Goal: Task Accomplishment & Management: Manage account settings

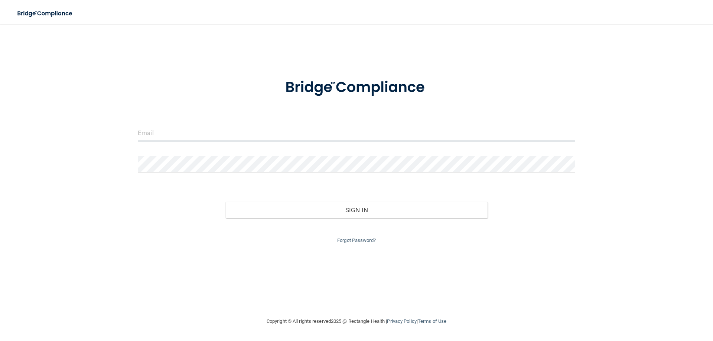
click at [170, 130] on input "email" at bounding box center [357, 133] width 438 height 17
type input "c"
type input "[EMAIL_ADDRESS][DOMAIN_NAME]"
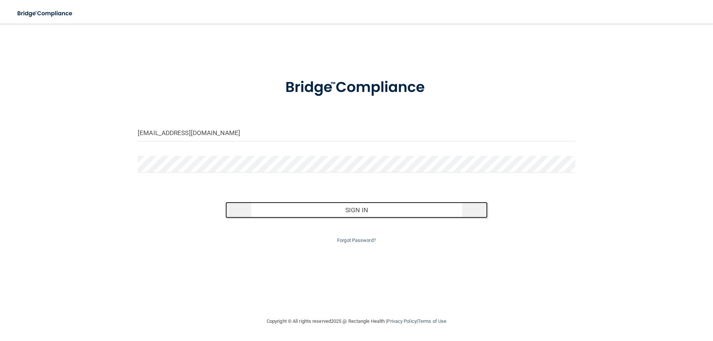
click at [357, 209] on button "Sign In" at bounding box center [356, 210] width 263 height 16
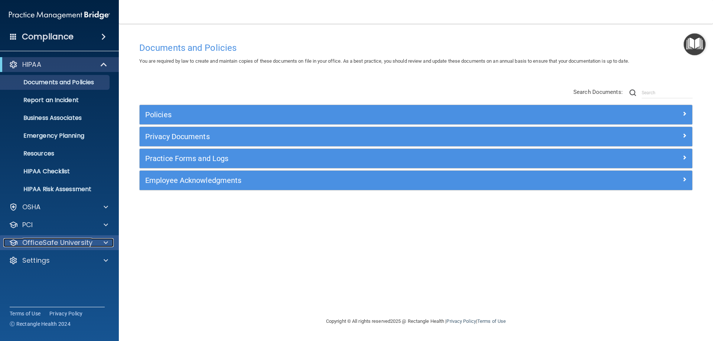
click at [64, 244] on p "OfficeSafe University" at bounding box center [57, 242] width 70 height 9
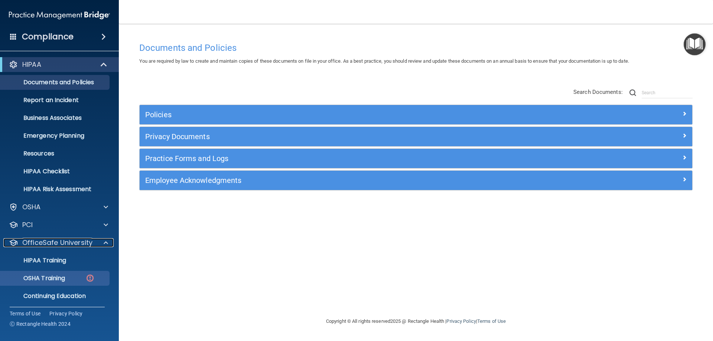
scroll to position [20, 0]
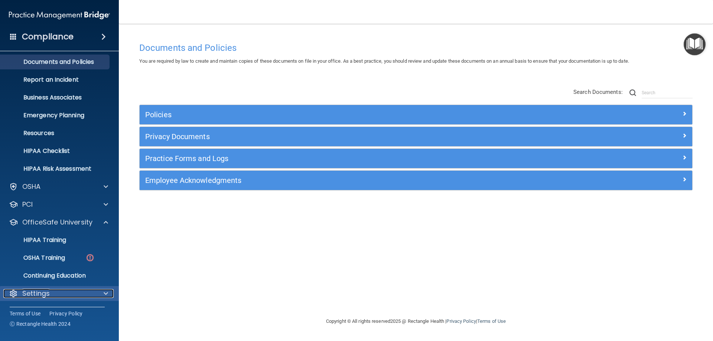
click at [45, 293] on p "Settings" at bounding box center [35, 293] width 27 height 9
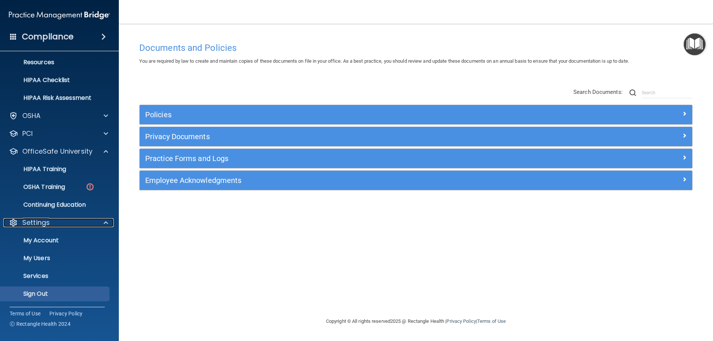
scroll to position [92, 0]
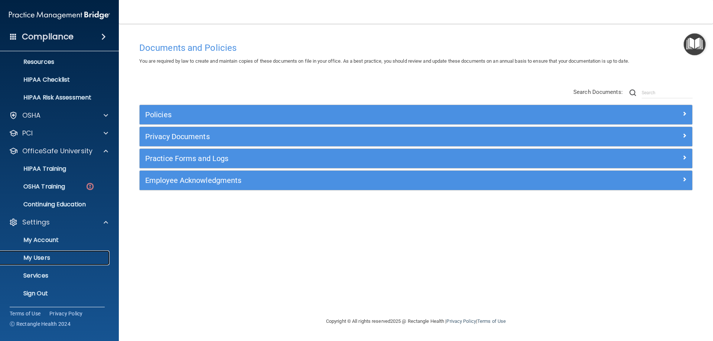
click at [46, 260] on p "My Users" at bounding box center [55, 257] width 101 height 7
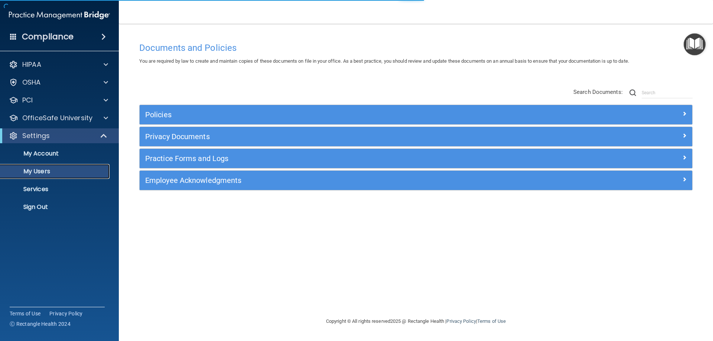
select select "20"
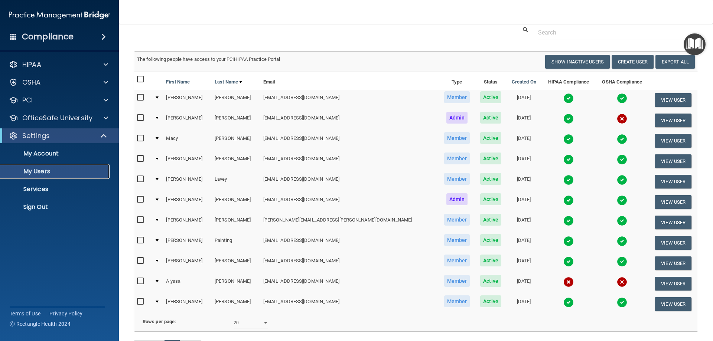
scroll to position [37, 0]
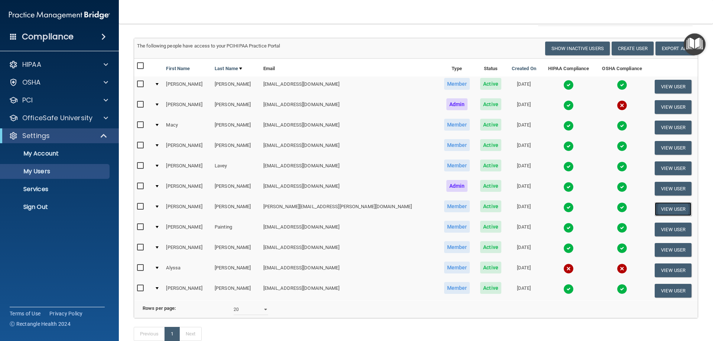
click at [656, 210] on button "View User" at bounding box center [673, 209] width 37 height 14
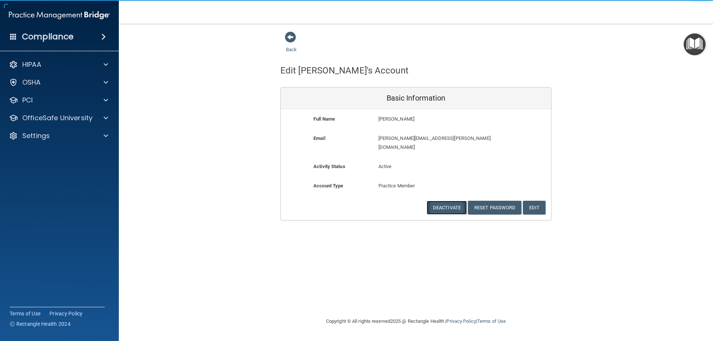
click at [446, 201] on button "Deactivate" at bounding box center [447, 208] width 40 height 14
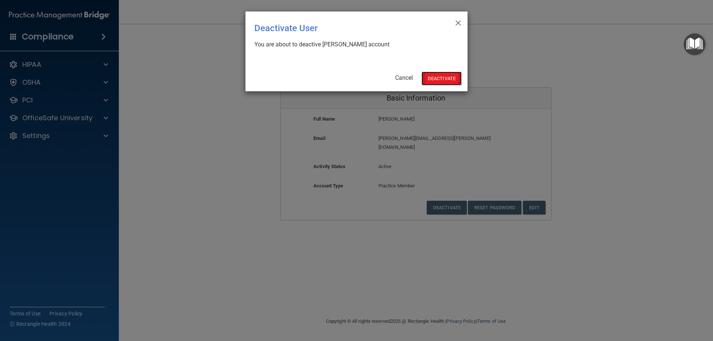
click at [442, 78] on button "Deactivate" at bounding box center [442, 79] width 40 height 14
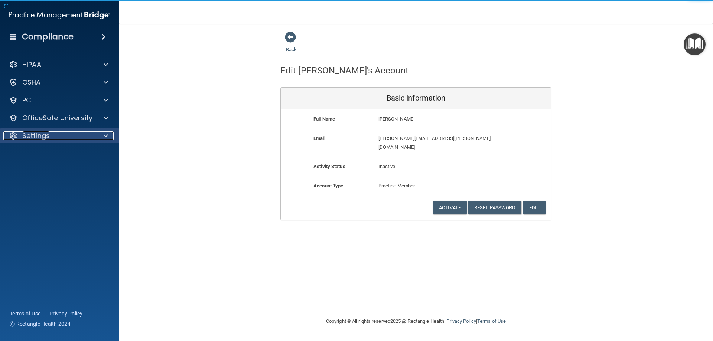
click at [39, 137] on p "Settings" at bounding box center [35, 136] width 27 height 9
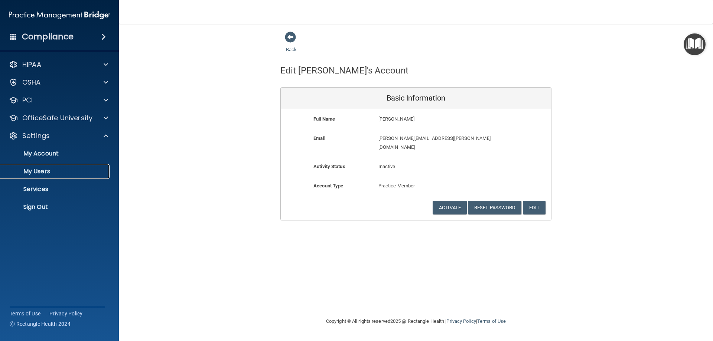
click at [52, 169] on p "My Users" at bounding box center [55, 171] width 101 height 7
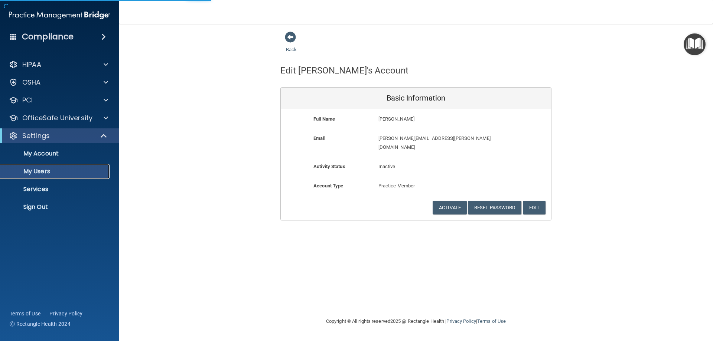
select select "20"
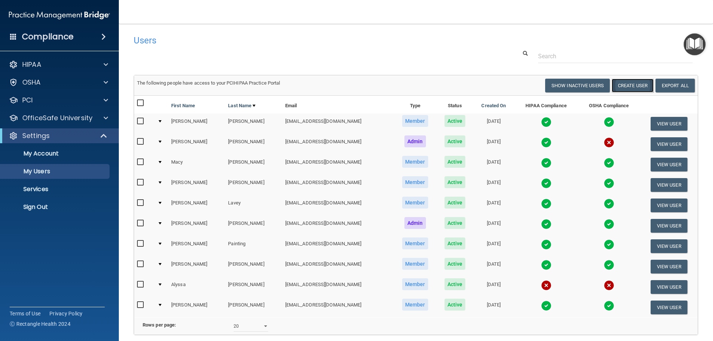
click at [633, 84] on button "Create User" at bounding box center [633, 86] width 42 height 14
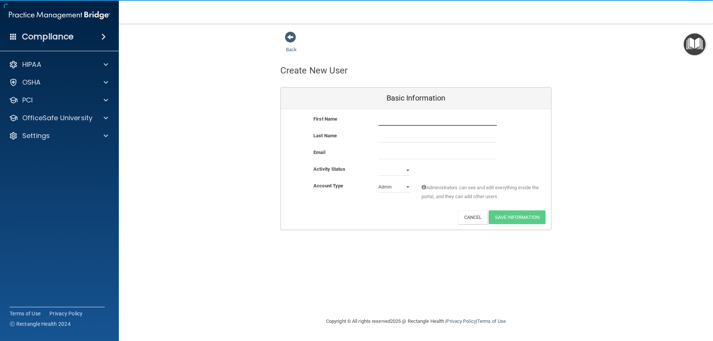
click at [406, 117] on input "text" at bounding box center [438, 120] width 119 height 11
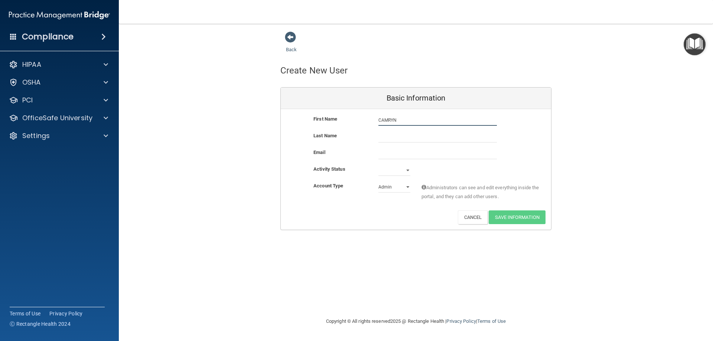
type input "CAMRYN"
type input "[PERSON_NAME]"
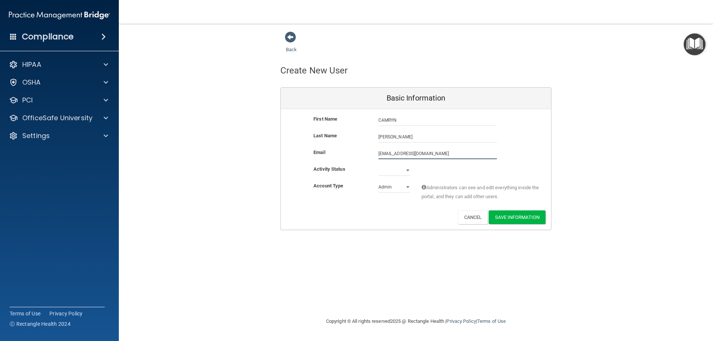
type input "[EMAIL_ADDRESS][DOMAIN_NAME]"
drag, startPoint x: 406, startPoint y: 188, endPoint x: 406, endPoint y: 193, distance: 4.8
click at [406, 188] on select "Admin Member" at bounding box center [395, 188] width 32 height 11
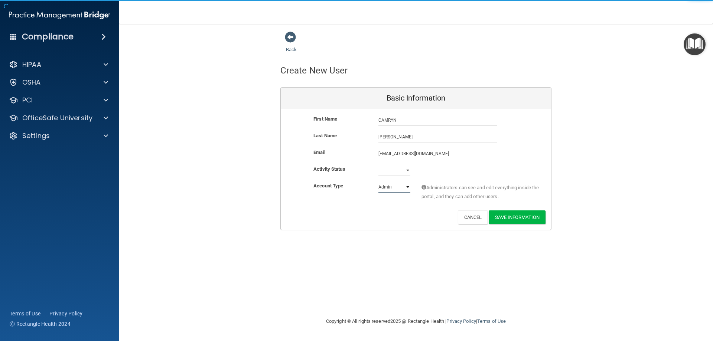
select select "practice_member"
click at [379, 182] on select "Admin Member" at bounding box center [395, 187] width 32 height 11
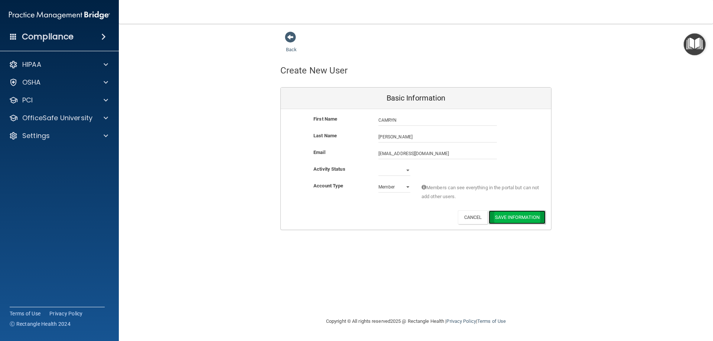
click at [519, 218] on button "Save Information" at bounding box center [517, 218] width 57 height 14
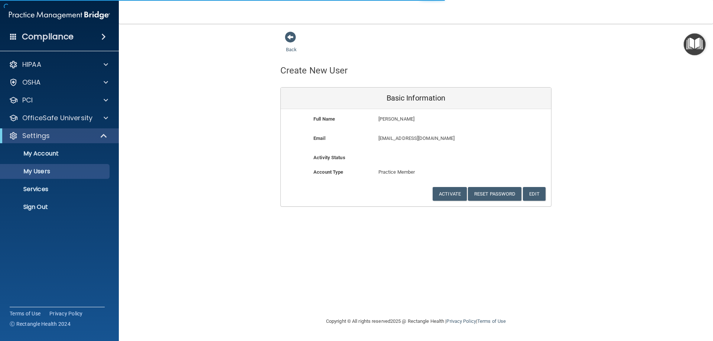
select select "20"
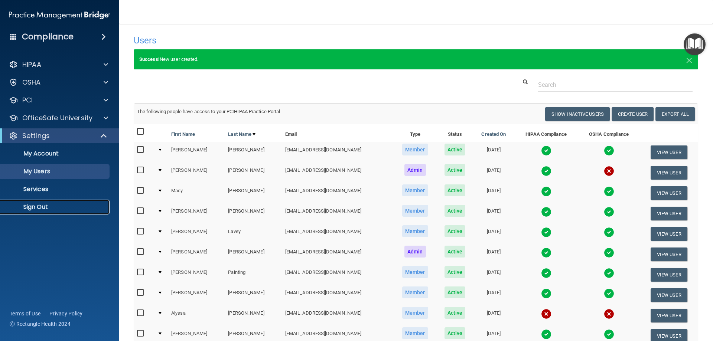
click at [37, 208] on p "Sign Out" at bounding box center [55, 207] width 101 height 7
